Goal: Information Seeking & Learning: Learn about a topic

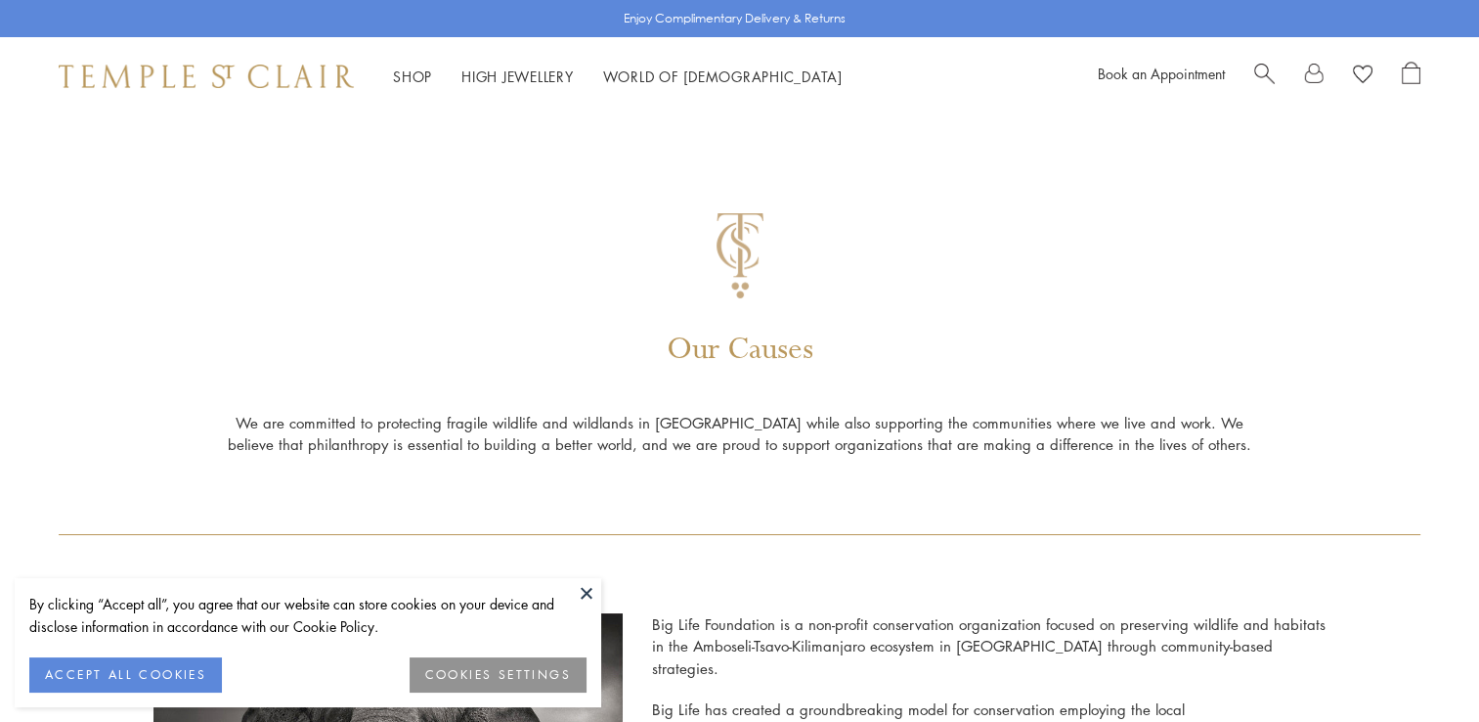
click at [884, 291] on div "Our Causes We are committed to protecting fragile wildlife and wildlands in Eas…" at bounding box center [740, 324] width 1362 height 419
click at [598, 585] on button at bounding box center [586, 592] width 29 height 29
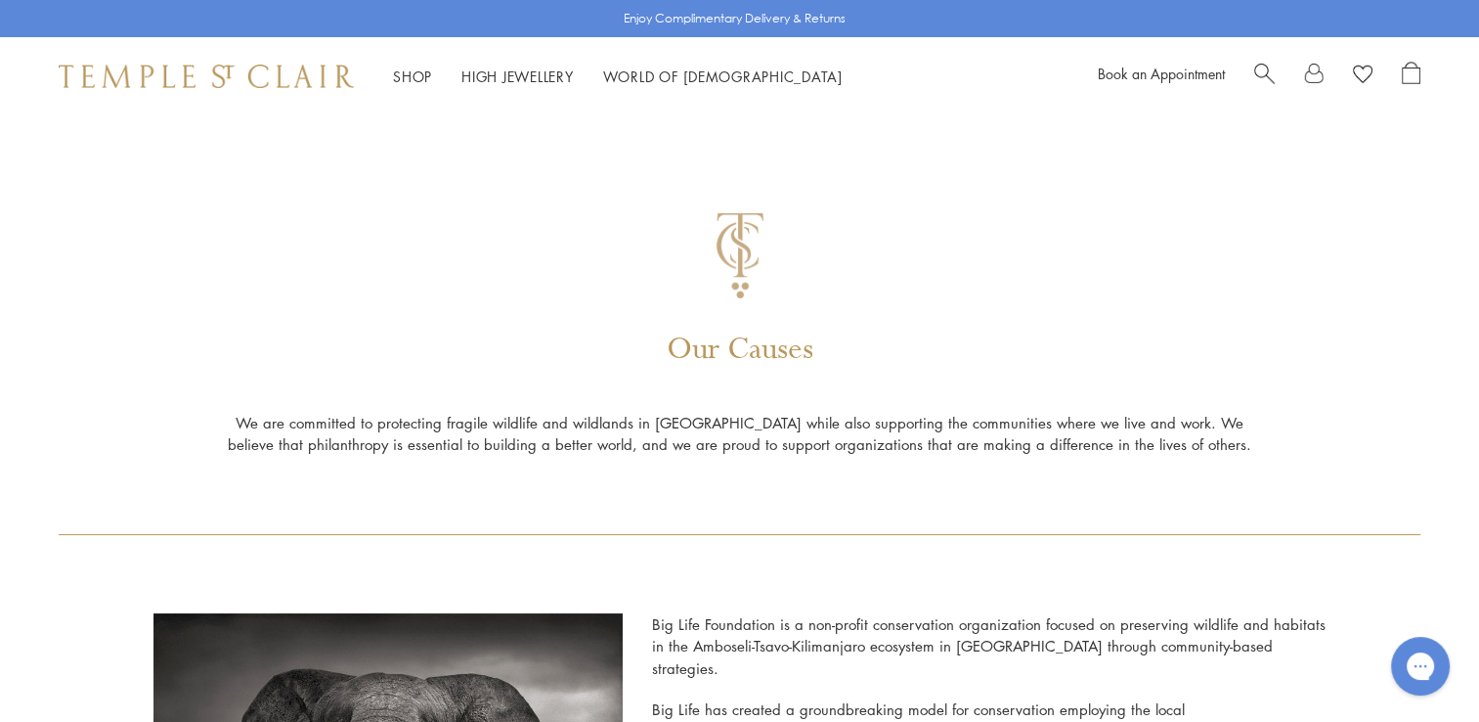
click at [974, 241] on div "Our Causes We are committed to protecting fragile wildlife and wildlands in Eas…" at bounding box center [740, 324] width 1362 height 419
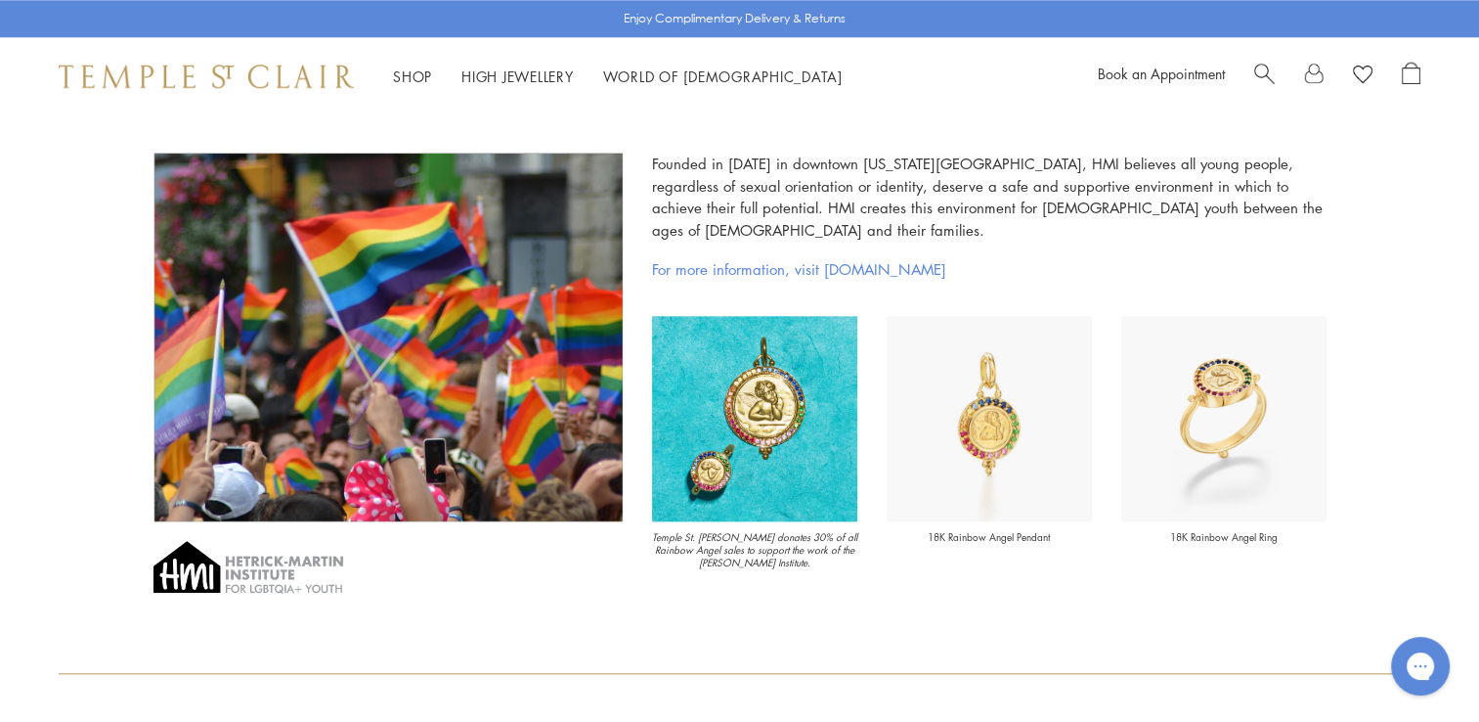
scroll to position [2033, 0]
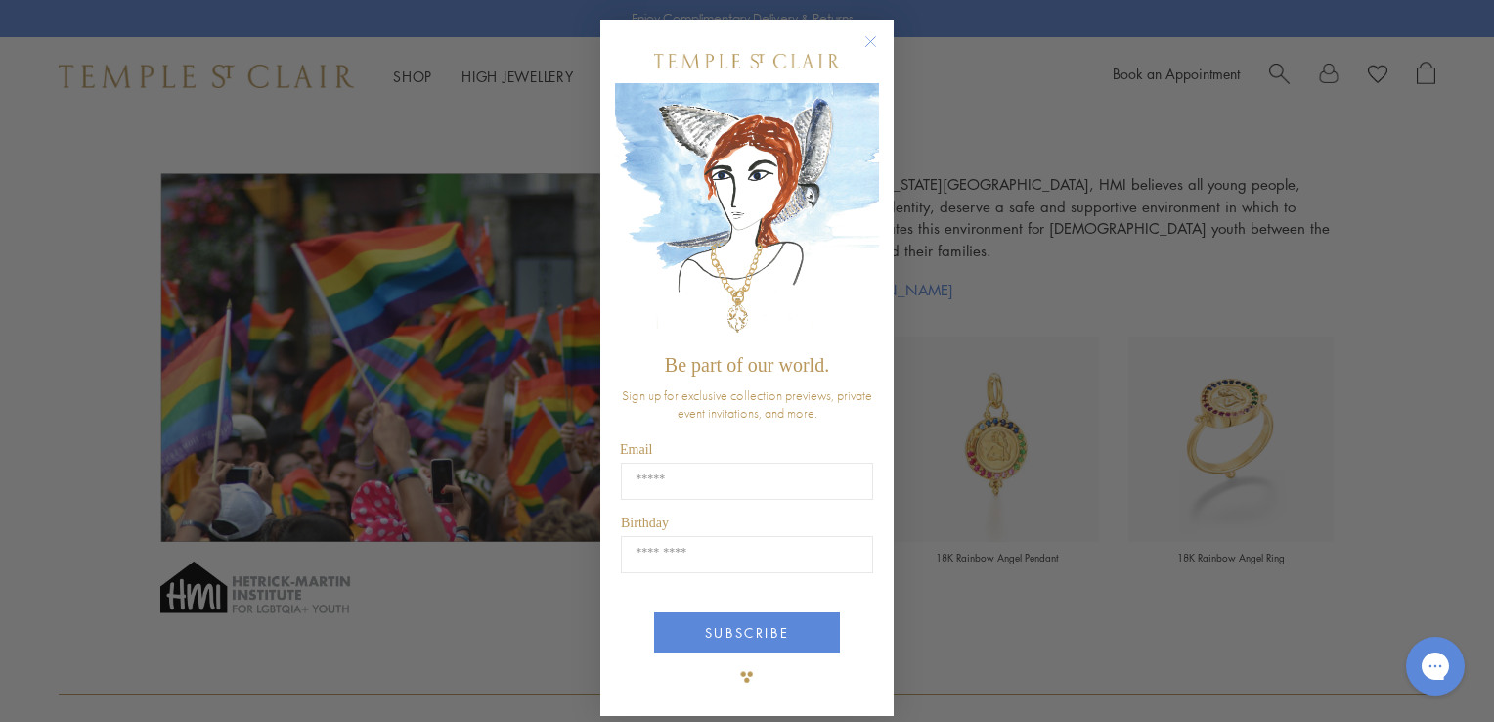
click at [864, 26] on form "Be part of our world. Sign up for exclusive collection previews, private event …" at bounding box center [746, 368] width 293 height 696
click at [866, 41] on icon "Close dialog" at bounding box center [871, 42] width 10 height 10
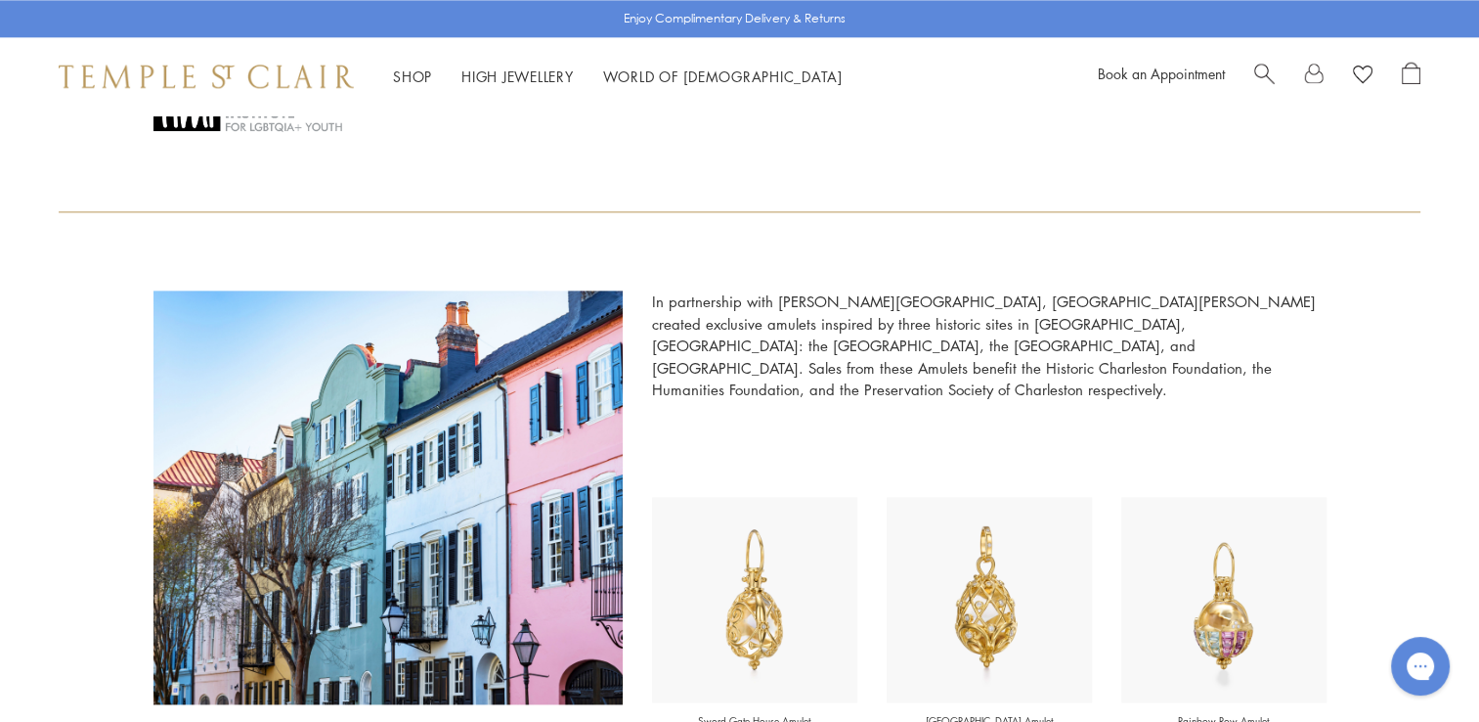
scroll to position [2522, 0]
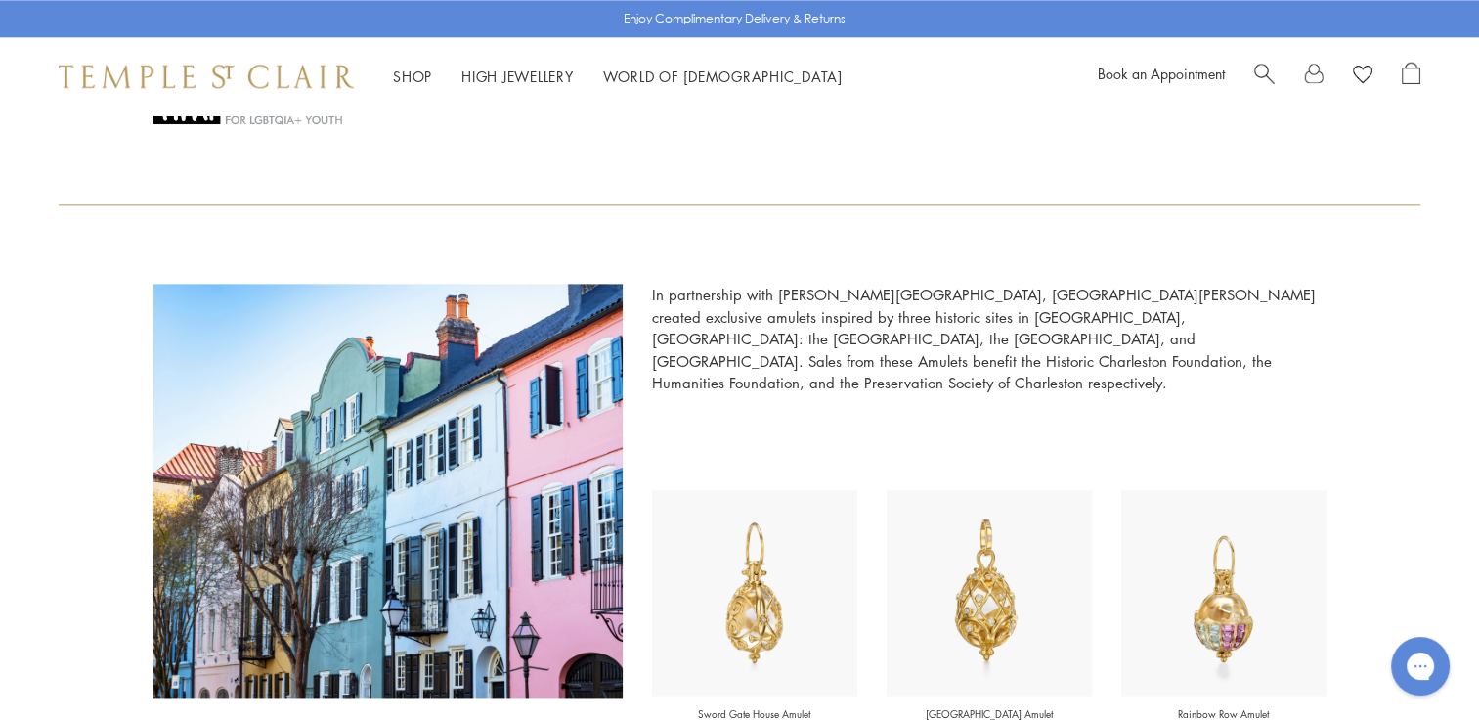
click at [972, 296] on p "In partnership with [PERSON_NAME][GEOGRAPHIC_DATA], [GEOGRAPHIC_DATA][PERSON_NA…" at bounding box center [989, 339] width 675 height 110
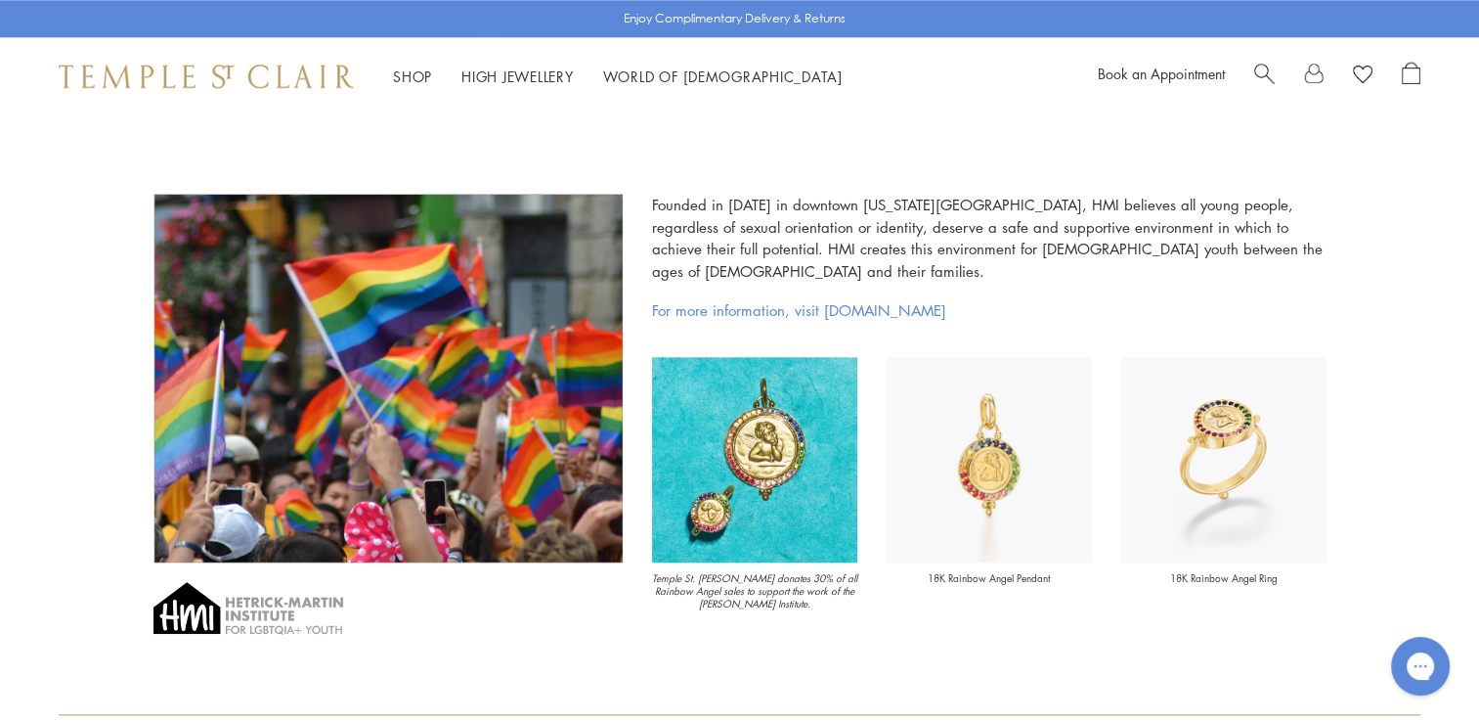
scroll to position [2033, 0]
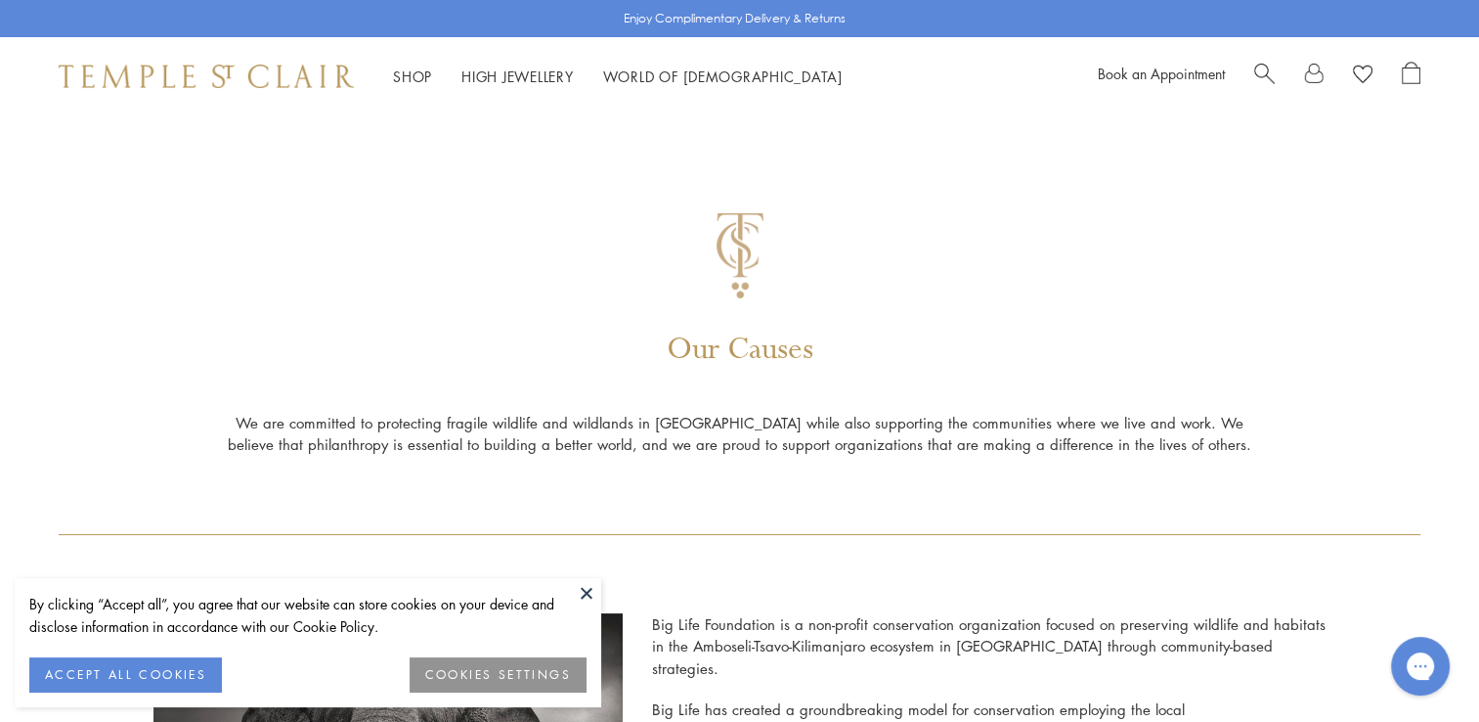
click at [594, 598] on button at bounding box center [586, 592] width 29 height 29
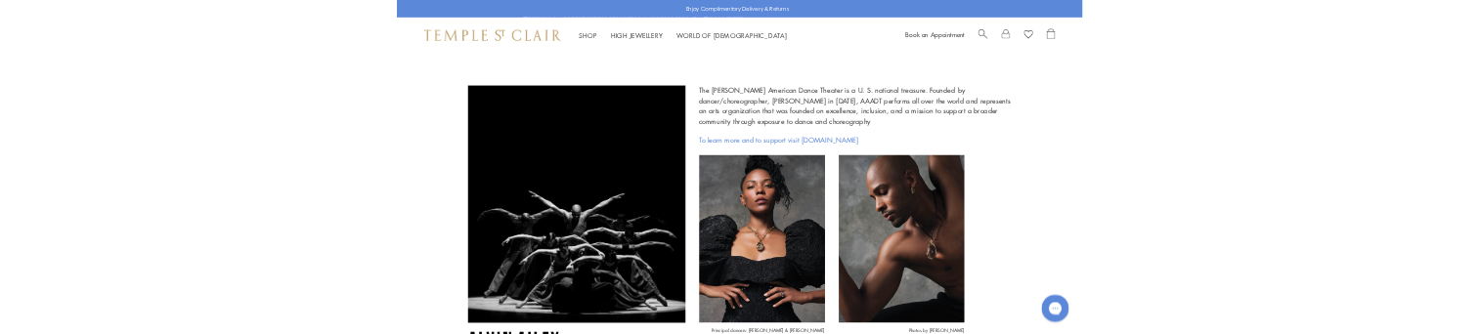
scroll to position [1858, 0]
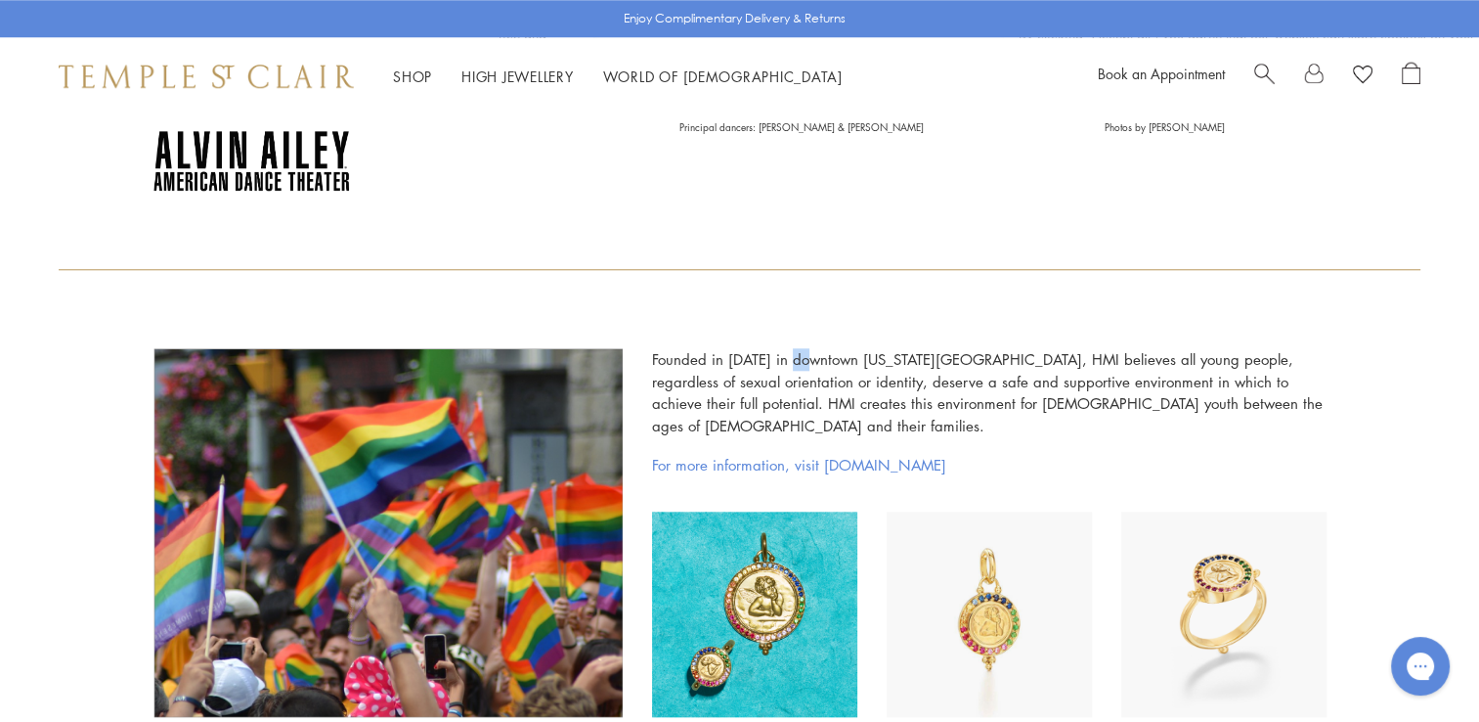
drag, startPoint x: 357, startPoint y: 366, endPoint x: 815, endPoint y: 292, distance: 464.4
click at [815, 292] on div "Founded in [DATE] in downtown [US_STATE][GEOGRAPHIC_DATA], HMI believes all you…" at bounding box center [740, 569] width 1362 height 599
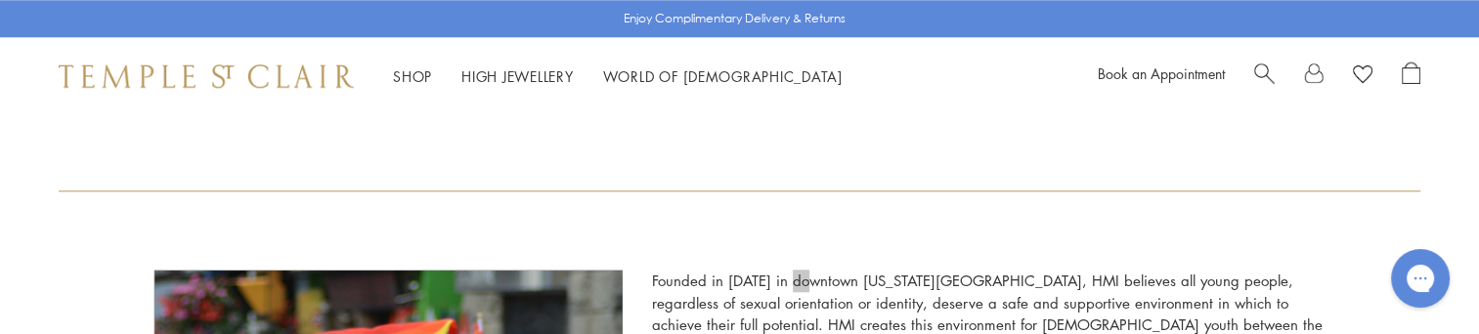
scroll to position [2053, 0]
